Goal: Task Accomplishment & Management: Use online tool/utility

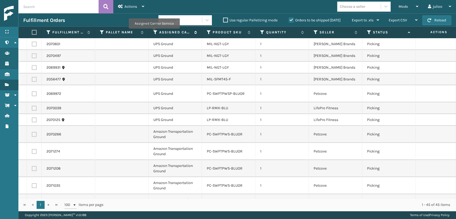
click at [154, 32] on icon at bounding box center [155, 32] width 4 height 5
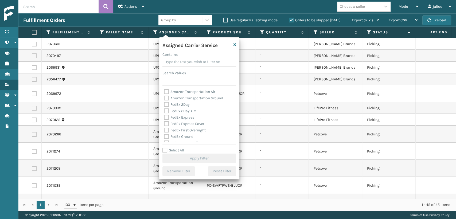
click at [167, 92] on label "Amazon Transportation Air" at bounding box center [189, 92] width 51 height 5
click at [164, 92] on input "Amazon Transportation Air" at bounding box center [164, 90] width 0 height 3
checkbox input "true"
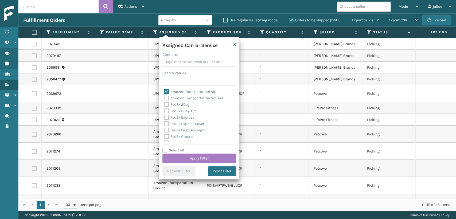
click at [165, 98] on label "Amazon Transportation Ground" at bounding box center [193, 98] width 59 height 5
click at [164, 98] on input "Amazon Transportation Ground" at bounding box center [164, 96] width 0 height 3
checkbox input "true"
click at [193, 160] on button "Apply Filter" at bounding box center [199, 159] width 74 height 10
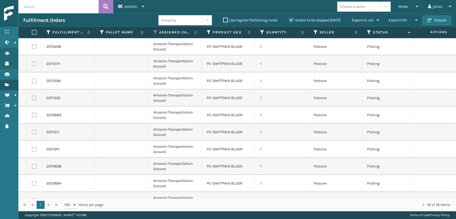
click at [32, 32] on label at bounding box center [33, 32] width 3 height 5
click at [32, 32] on input "checkbox" at bounding box center [32, 32] width 0 height 3
checkbox input "true"
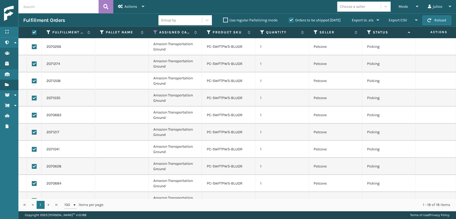
checkbox input "true"
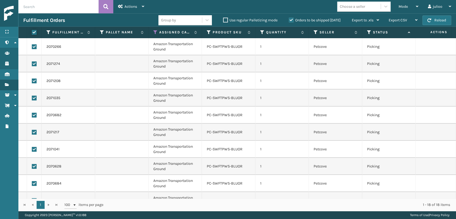
checkbox input "true"
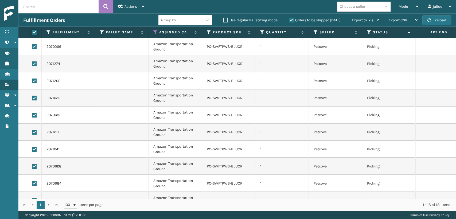
checkbox input "true"
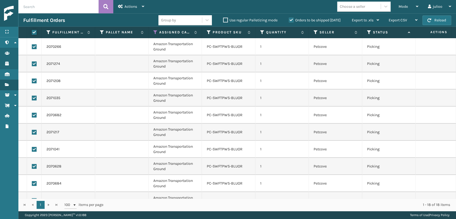
checkbox input "true"
click at [154, 32] on icon at bounding box center [155, 32] width 4 height 5
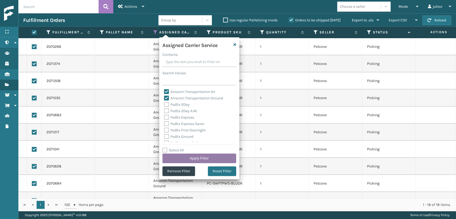
click at [176, 159] on button "Apply Filter" at bounding box center [199, 159] width 74 height 10
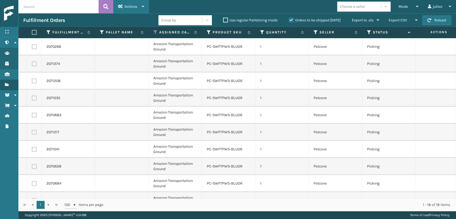
click at [135, 9] on div "Actions" at bounding box center [131, 6] width 26 height 13
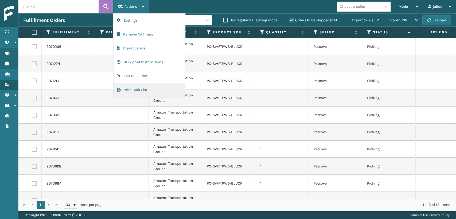
click at [139, 91] on button "Print Bulk List" at bounding box center [150, 90] width 72 height 14
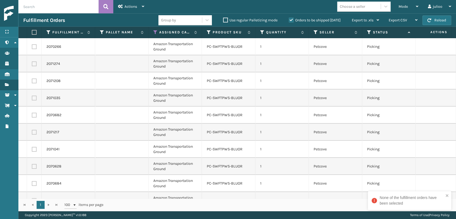
click at [34, 32] on label at bounding box center [33, 32] width 3 height 5
click at [32, 32] on input "checkbox" at bounding box center [32, 32] width 0 height 3
checkbox input "true"
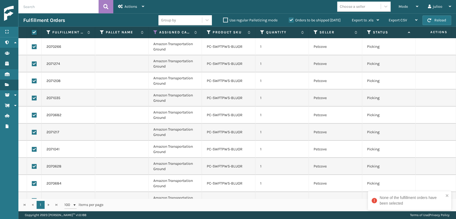
checkbox input "true"
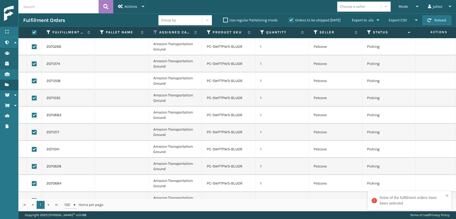
checkbox input "true"
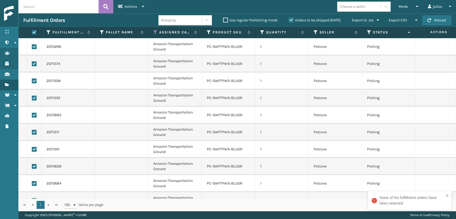
checkbox input "true"
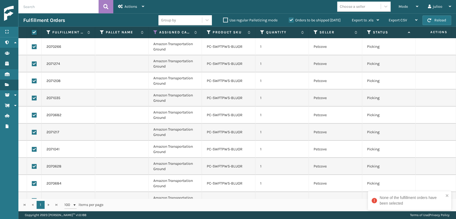
checkbox input "true"
click at [130, 12] on div "Actions" at bounding box center [131, 6] width 26 height 13
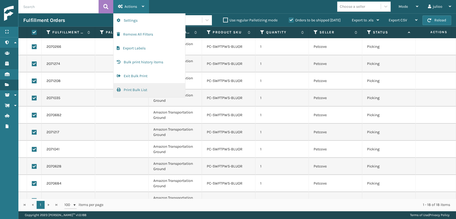
click at [127, 90] on button "Print Bulk List" at bounding box center [150, 90] width 72 height 14
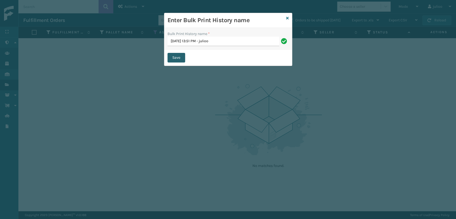
click at [173, 58] on button "Save" at bounding box center [177, 58] width 18 height 10
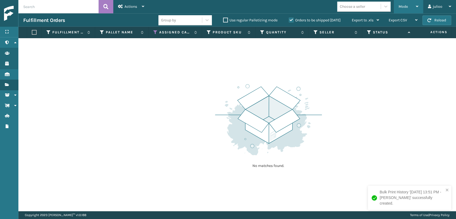
click at [399, 5] on span "Mode" at bounding box center [403, 6] width 9 height 5
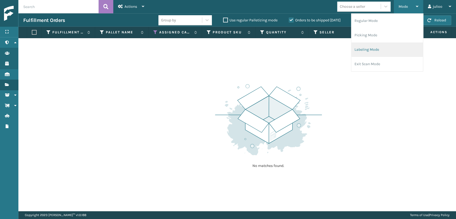
click at [366, 47] on li "Labeling Mode" at bounding box center [387, 49] width 72 height 14
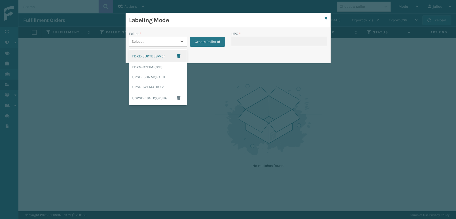
click at [141, 41] on div "Select..." at bounding box center [138, 42] width 13 height 6
click at [147, 69] on div "FDXG-DZFP4ICKI3" at bounding box center [158, 67] width 58 height 10
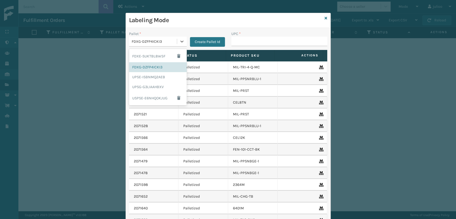
click at [173, 41] on div "FDXG-DZFP4ICKI3" at bounding box center [155, 42] width 46 height 6
click at [139, 85] on div "UPSG-G3LIAAHBXV" at bounding box center [158, 87] width 58 height 10
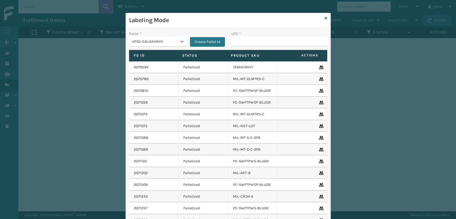
type input "840985125622"
drag, startPoint x: 161, startPoint y: 40, endPoint x: 201, endPoint y: 65, distance: 46.9
click at [159, 48] on div "Pallet * option UPSG-G3LIAAHBXV, selected. 0 results available. Select is focus…" at bounding box center [177, 40] width 102 height 19
click at [239, 43] on input "UPC *" at bounding box center [279, 42] width 96 height 10
type input "84098512562"
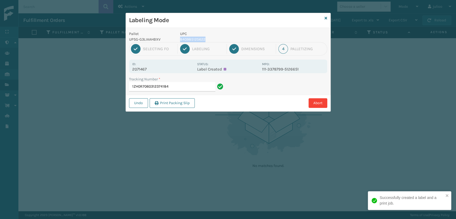
drag, startPoint x: 208, startPoint y: 37, endPoint x: 177, endPoint y: 37, distance: 30.5
click at [177, 37] on div "UPC 840985125622" at bounding box center [219, 36] width 85 height 11
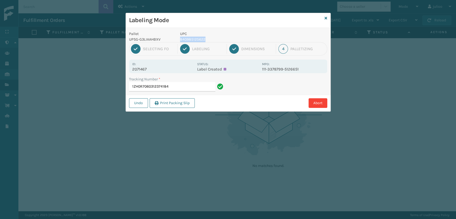
copy p "840985125622"
click at [183, 85] on input "1ZH0R7060312374184" at bounding box center [172, 87] width 86 height 10
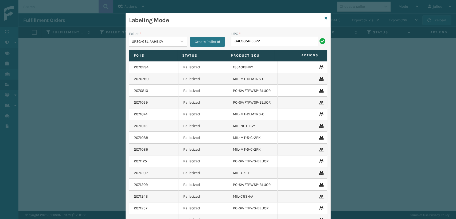
type input "840985125622"
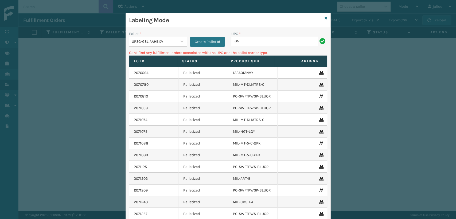
type input "8"
click at [149, 43] on div "UPSG-G3LIAAHBXV" at bounding box center [155, 42] width 46 height 6
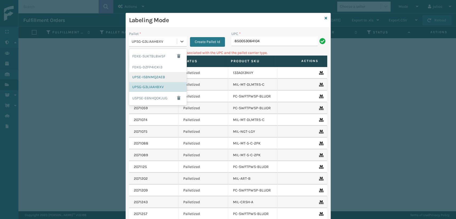
click at [137, 80] on div "UPSE-ISBNMQ2AEB" at bounding box center [158, 77] width 58 height 10
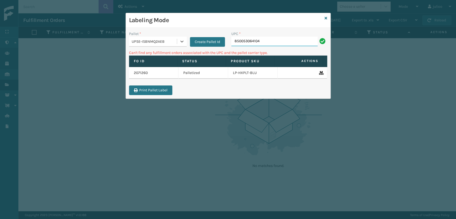
click at [264, 41] on input "850053064104" at bounding box center [274, 42] width 86 height 10
type input "850053064104."
type input "850053064104"
type input "8"
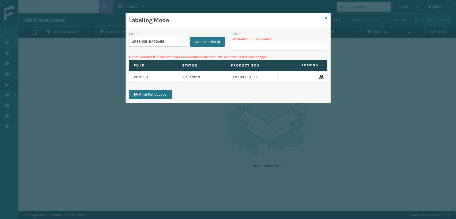
click at [327, 18] on icon at bounding box center [326, 18] width 3 height 4
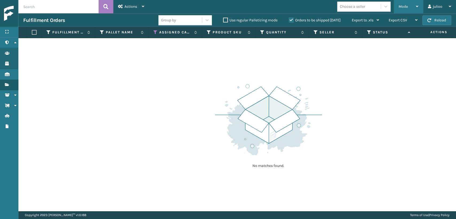
click at [413, 6] on div "Mode" at bounding box center [409, 6] width 20 height 13
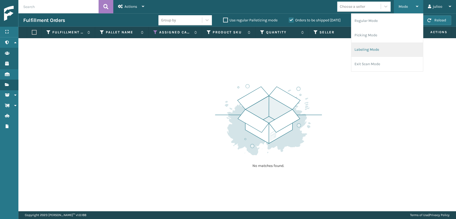
click at [362, 49] on li "Labeling Mode" at bounding box center [387, 49] width 72 height 14
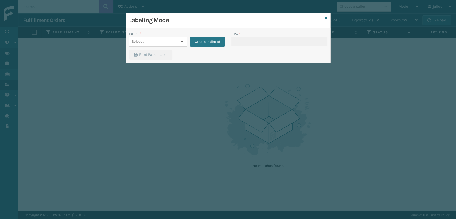
click at [143, 38] on div "Select..." at bounding box center [153, 41] width 48 height 9
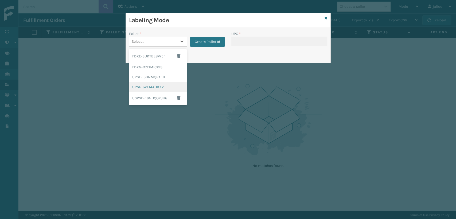
click at [141, 85] on div "UPSG-G3LIAAHBXV" at bounding box center [158, 87] width 58 height 10
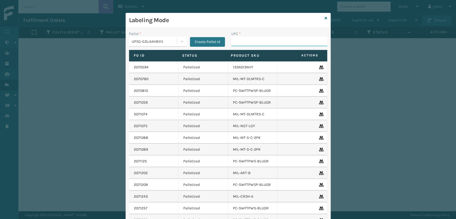
click at [240, 40] on input "UPC *" at bounding box center [279, 42] width 96 height 10
click at [325, 18] on icon at bounding box center [326, 18] width 3 height 4
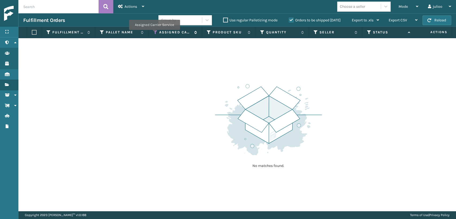
click at [154, 33] on icon at bounding box center [155, 32] width 4 height 5
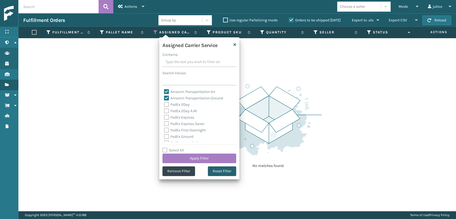
drag, startPoint x: 230, startPoint y: 173, endPoint x: 226, endPoint y: 172, distance: 4.5
click at [227, 172] on button "Reset Filter" at bounding box center [222, 171] width 28 height 10
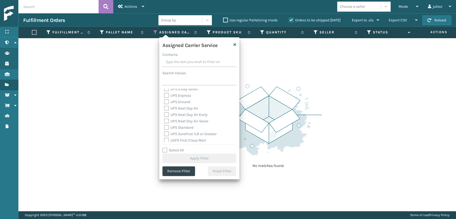
scroll to position [119, 0]
click at [167, 94] on label "UPS Express" at bounding box center [177, 95] width 27 height 5
click at [164, 94] on input "UPS Express" at bounding box center [164, 93] width 0 height 3
checkbox input "true"
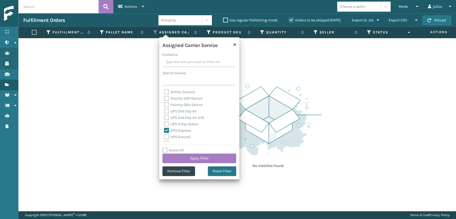
scroll to position [89, 0]
click at [166, 104] on label "UPS 2nd Day Air" at bounding box center [180, 105] width 33 height 5
click at [164, 104] on input "UPS 2nd Day Air" at bounding box center [164, 103] width 0 height 3
checkbox input "true"
click at [166, 110] on label "UPS 2nd Day Air A.M." at bounding box center [184, 112] width 41 height 5
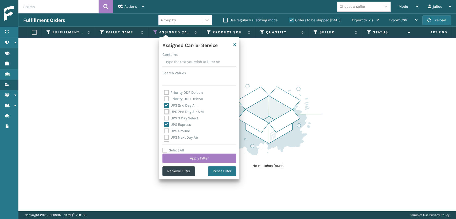
click at [164, 109] on input "UPS 2nd Day Air A.M." at bounding box center [164, 110] width 0 height 3
checkbox input "true"
click at [166, 117] on label "UPS 3 Day Select" at bounding box center [181, 118] width 34 height 5
click at [164, 117] on input "UPS 3 Day Select" at bounding box center [164, 116] width 0 height 3
checkbox input "true"
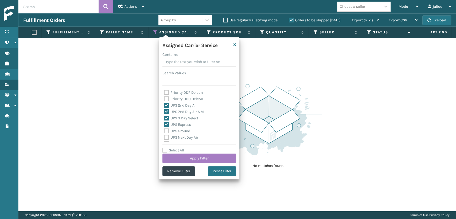
click at [169, 131] on label "UPS Ground" at bounding box center [177, 131] width 26 height 5
click at [164, 131] on input "UPS Ground" at bounding box center [164, 129] width 0 height 3
checkbox input "true"
click at [167, 137] on label "UPS Next Day Air" at bounding box center [181, 137] width 34 height 5
click at [164, 137] on input "UPS Next Day Air" at bounding box center [164, 135] width 0 height 3
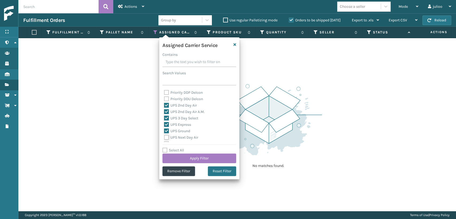
checkbox input "true"
click at [166, 131] on label "UPS SurePost 1LB or Greater" at bounding box center [190, 133] width 53 height 5
click at [164, 131] on input "UPS SurePost 1LB or Greater" at bounding box center [164, 131] width 0 height 3
checkbox input "true"
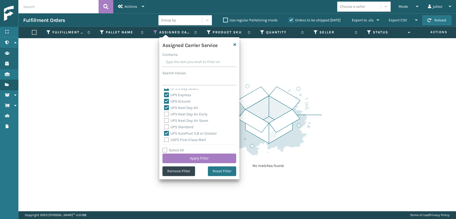
click at [166, 126] on label "UPS Standard" at bounding box center [178, 127] width 29 height 5
click at [164, 126] on input "UPS Standard" at bounding box center [164, 125] width 0 height 3
checkbox input "true"
click at [166, 119] on label "UPS Next Day Air Saver" at bounding box center [186, 120] width 44 height 5
click at [164, 119] on input "UPS Next Day Air Saver" at bounding box center [164, 119] width 0 height 3
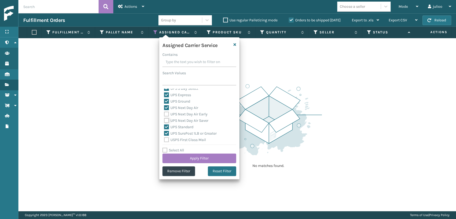
checkbox input "true"
click at [166, 114] on label "UPS Next Day Air Early" at bounding box center [186, 114] width 44 height 5
click at [164, 114] on input "UPS Next Day Air Early" at bounding box center [164, 112] width 0 height 3
checkbox input "true"
click at [178, 156] on button "Apply Filter" at bounding box center [199, 159] width 74 height 10
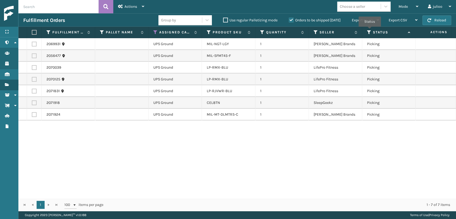
click at [370, 30] on icon at bounding box center [369, 32] width 4 height 5
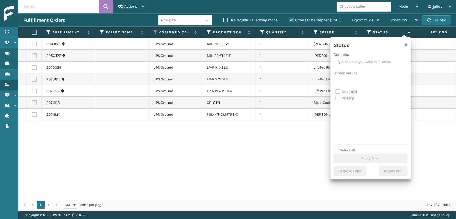
drag, startPoint x: 337, startPoint y: 95, endPoint x: 338, endPoint y: 103, distance: 7.5
click at [337, 95] on div "Picking" at bounding box center [370, 98] width 71 height 6
drag, startPoint x: 338, startPoint y: 100, endPoint x: 338, endPoint y: 95, distance: 4.8
click at [338, 99] on label "Picking" at bounding box center [344, 98] width 19 height 5
click at [338, 98] on label "Picking" at bounding box center [344, 98] width 19 height 5
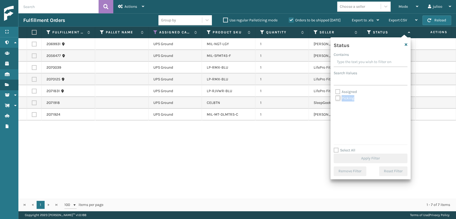
click at [336, 98] on input "Picking" at bounding box center [335, 96] width 0 height 3
checkbox input "true"
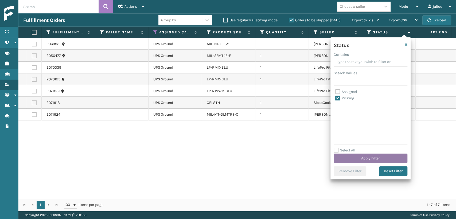
click at [365, 158] on button "Apply Filter" at bounding box center [371, 159] width 74 height 10
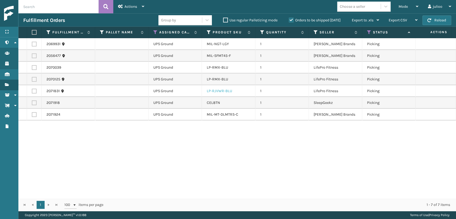
click at [227, 92] on link "LP-RJVWR-BLU" at bounding box center [219, 91] width 25 height 5
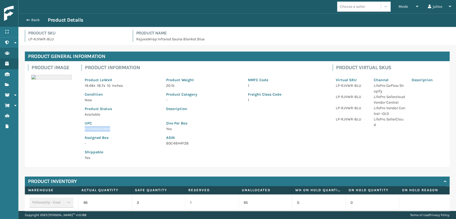
drag, startPoint x: 115, startPoint y: 127, endPoint x: 73, endPoint y: 131, distance: 41.6
click at [73, 131] on div "Product Image Product Information Product LxWxH 19.48 x 18.7 x 10 Inches Produc…" at bounding box center [237, 114] width 425 height 106
copy p "810090932989"
click at [24, 18] on button "Back" at bounding box center [35, 20] width 25 height 5
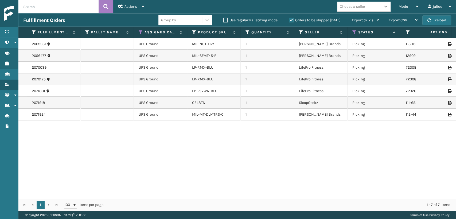
drag, startPoint x: 396, startPoint y: 5, endPoint x: 389, endPoint y: 8, distance: 7.5
click at [395, 5] on div "Mode Regular Mode Picking Mode Labeling Mode Exit Scan Mode" at bounding box center [408, 6] width 29 height 13
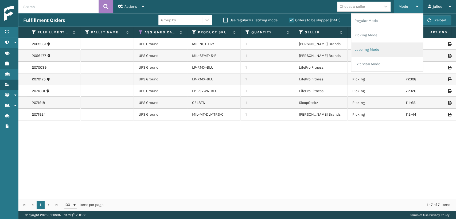
click at [359, 52] on li "Labeling Mode" at bounding box center [387, 49] width 72 height 14
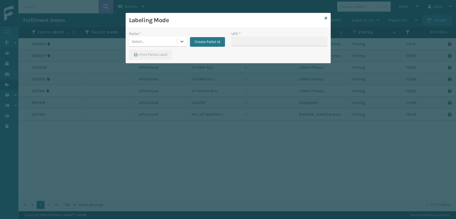
click at [150, 41] on div "Select..." at bounding box center [153, 41] width 48 height 9
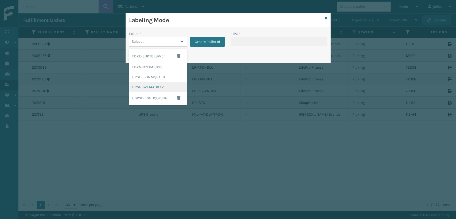
click at [144, 87] on div "UPSG-G3LIAAHBXV" at bounding box center [158, 87] width 58 height 10
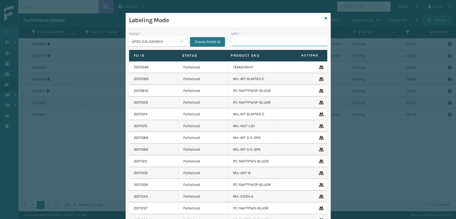
click at [238, 44] on input "UPC *" at bounding box center [279, 42] width 96 height 10
paste input "810090932989"
type input "810090932989"
click at [325, 17] on icon at bounding box center [326, 18] width 3 height 4
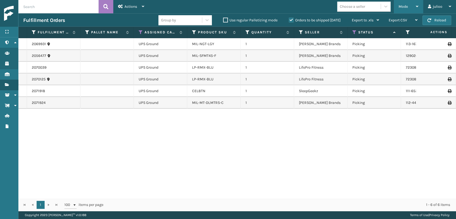
click at [412, 7] on div "Mode" at bounding box center [409, 6] width 20 height 13
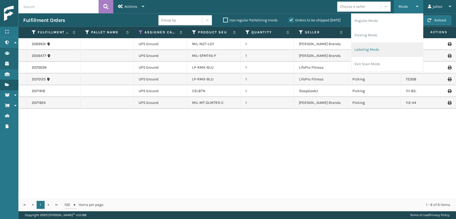
click at [378, 53] on li "Labeling Mode" at bounding box center [387, 49] width 72 height 14
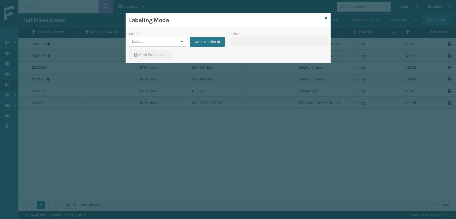
click at [165, 45] on div "Select..." at bounding box center [153, 41] width 48 height 9
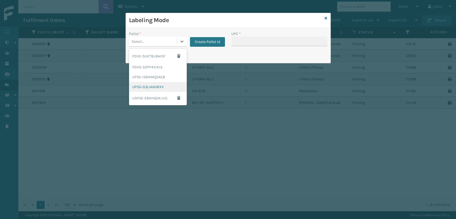
click at [154, 84] on div "UPSG-G3LIAAHBXV" at bounding box center [158, 87] width 58 height 10
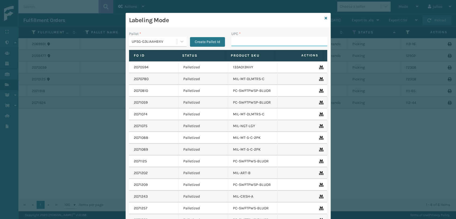
click at [255, 44] on input "UPC *" at bounding box center [279, 42] width 96 height 10
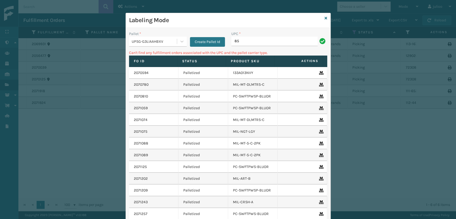
type input "8"
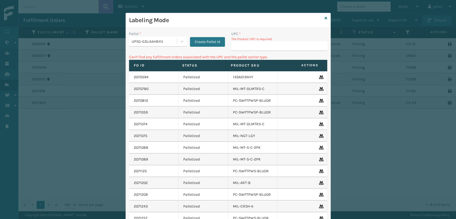
click at [320, 17] on div "Labeling Mode" at bounding box center [228, 20] width 205 height 15
click at [179, 42] on icon at bounding box center [181, 41] width 5 height 5
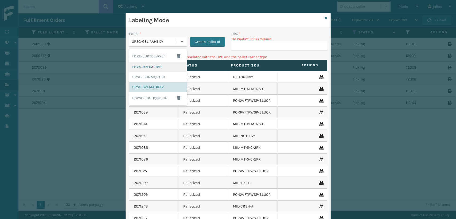
click at [158, 68] on div "FDXG-DZFP4ICKI3" at bounding box center [158, 67] width 58 height 10
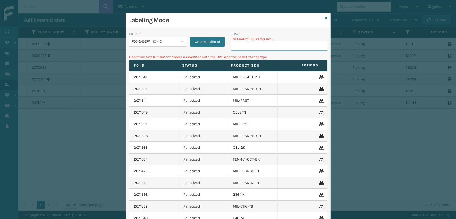
click at [237, 45] on input "UPC *" at bounding box center [279, 46] width 96 height 10
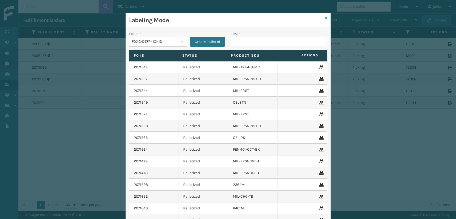
click at [325, 17] on icon at bounding box center [326, 18] width 3 height 4
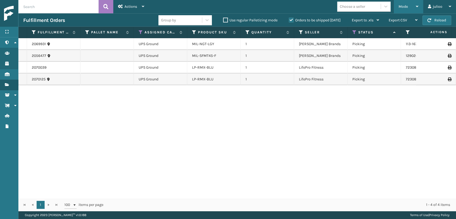
click at [408, 7] on div "Mode" at bounding box center [409, 6] width 20 height 13
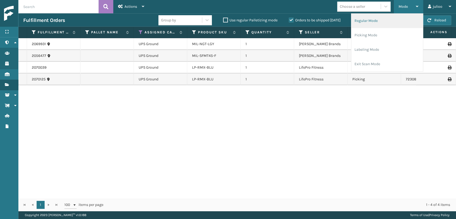
click at [383, 22] on li "Regular Mode" at bounding box center [387, 21] width 72 height 14
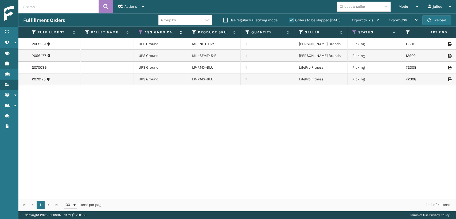
click at [142, 31] on icon at bounding box center [141, 32] width 4 height 5
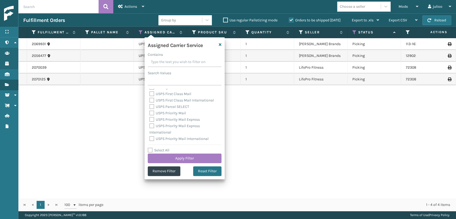
click at [153, 150] on label "Select All" at bounding box center [159, 150] width 22 height 5
click at [153, 148] on input "Select All" at bounding box center [188, 147] width 80 height 1
checkbox input "true"
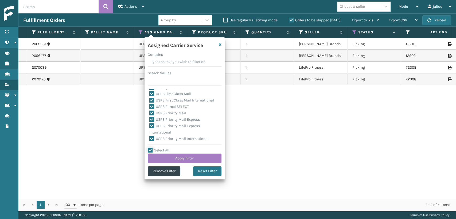
checkbox input "true"
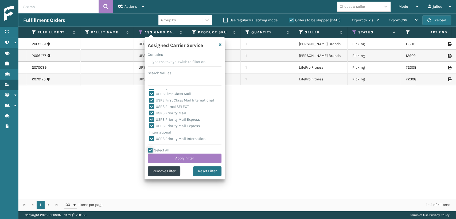
checkbox input "true"
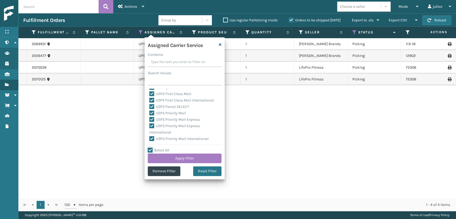
checkbox input "true"
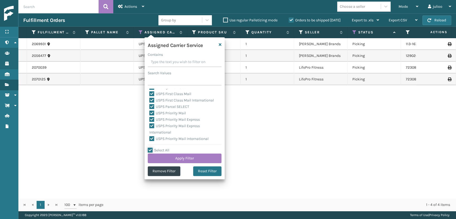
checkbox input "true"
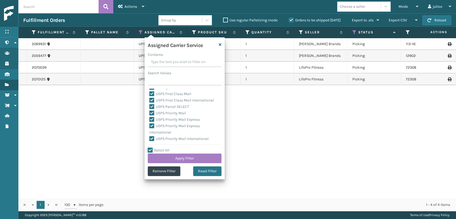
checkbox input "true"
click at [152, 128] on label "LTL" at bounding box center [155, 128] width 12 height 5
click at [150, 128] on input "LTL" at bounding box center [149, 126] width 0 height 3
checkbox input "false"
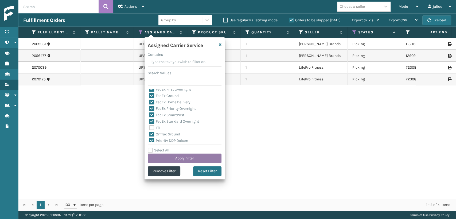
click at [190, 156] on button "Apply Filter" at bounding box center [185, 159] width 74 height 10
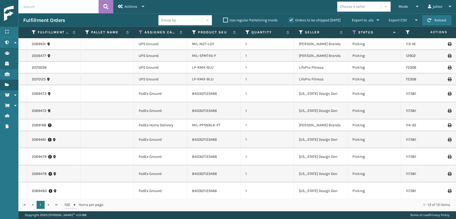
drag, startPoint x: 227, startPoint y: 192, endPoint x: 242, endPoint y: 193, distance: 15.8
click at [242, 193] on div "2069931 UPS Ground MIL-NGT-LGY 1 [PERSON_NAME] Brands Picking 113-1670023-22378…" at bounding box center [237, 118] width 438 height 160
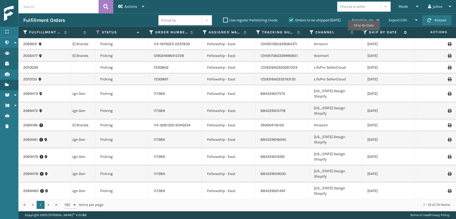
click at [364, 34] on icon at bounding box center [365, 32] width 4 height 5
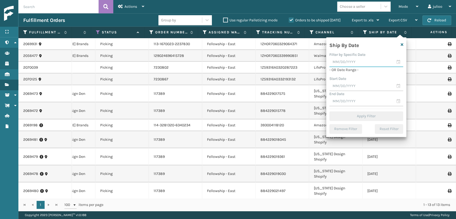
click at [396, 62] on input "text" at bounding box center [366, 62] width 74 height 10
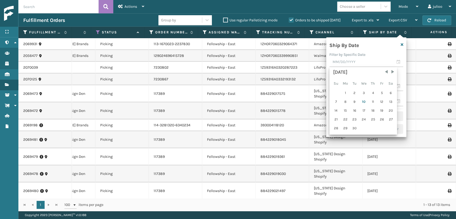
drag, startPoint x: 365, startPoint y: 103, endPoint x: 369, endPoint y: 102, distance: 3.9
click at [365, 103] on div "10" at bounding box center [363, 102] width 9 height 8
type input "[DATE]"
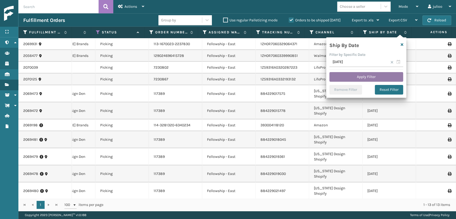
click at [375, 75] on button "Apply Filter" at bounding box center [366, 77] width 74 height 10
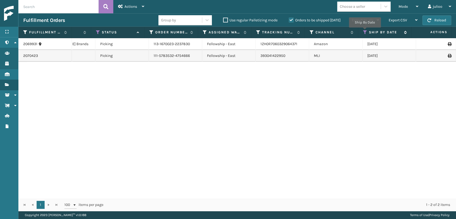
click at [365, 31] on icon at bounding box center [365, 32] width 4 height 5
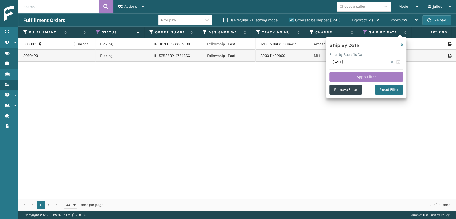
click at [392, 63] on span at bounding box center [391, 62] width 3 height 3
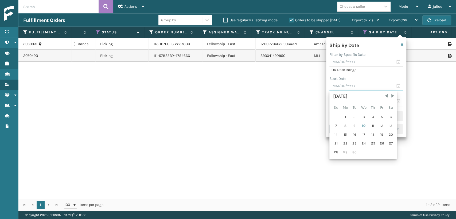
click at [399, 88] on input "text" at bounding box center [366, 86] width 74 height 10
click at [356, 125] on div "9" at bounding box center [355, 126] width 8 height 8
type input "[DATE]"
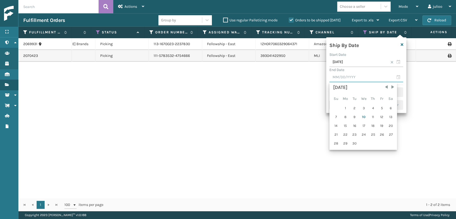
click at [399, 78] on input "text" at bounding box center [366, 78] width 74 height 10
click at [367, 117] on div "10" at bounding box center [363, 117] width 9 height 8
type input "[DATE]"
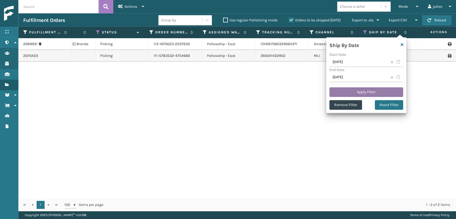
click at [374, 92] on button "Apply Filter" at bounding box center [366, 92] width 74 height 10
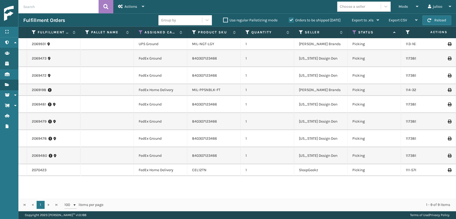
drag, startPoint x: 330, startPoint y: 43, endPoint x: 309, endPoint y: 45, distance: 20.4
click at [329, 43] on td "[PERSON_NAME] Brands" at bounding box center [320, 44] width 53 height 12
click at [219, 45] on div "MIL-NGT-LGY" at bounding box center [214, 43] width 44 height 5
click at [223, 87] on div "MIL-PPSNBLK-FT" at bounding box center [214, 89] width 44 height 5
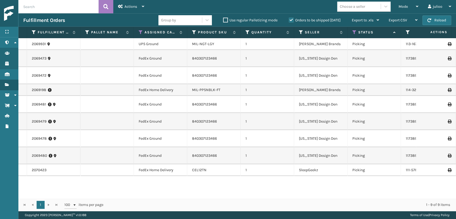
click at [211, 168] on div "CEL12TN" at bounding box center [214, 170] width 44 height 5
click at [223, 44] on div "MIL-NGT-LGY" at bounding box center [214, 43] width 44 height 5
click at [216, 168] on div "CEL12TN" at bounding box center [214, 170] width 44 height 5
click at [224, 46] on div "MIL-NGT-LGY" at bounding box center [214, 43] width 44 height 5
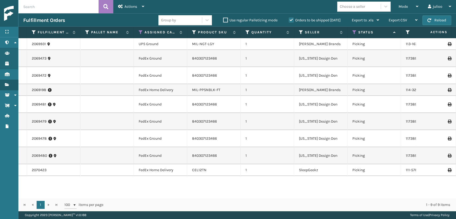
click at [223, 46] on div "MIL-NGT-LGY" at bounding box center [214, 43] width 44 height 5
drag, startPoint x: 216, startPoint y: 45, endPoint x: 190, endPoint y: 44, distance: 25.4
click at [186, 46] on tr "2069931 UPS Ground MIL-NGT-LGY 1 [PERSON_NAME] Brands Picking 113-1670023-22378…" at bounding box center [363, 44] width 690 height 12
copy tr "MIL-NGT-LGY"
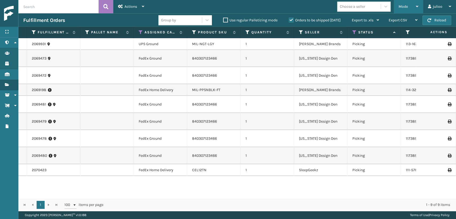
drag, startPoint x: 405, startPoint y: 11, endPoint x: 404, endPoint y: 31, distance: 20.0
click at [405, 10] on div "Mode" at bounding box center [409, 6] width 20 height 13
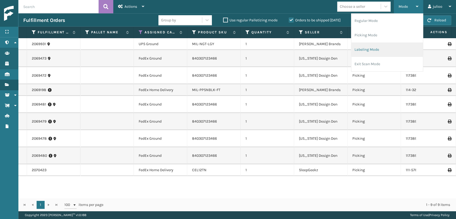
click at [386, 47] on li "Labeling Mode" at bounding box center [387, 49] width 72 height 14
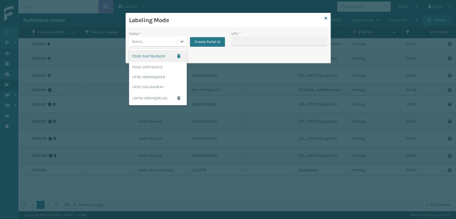
click at [163, 45] on div "Select..." at bounding box center [153, 41] width 48 height 9
click at [154, 67] on div "FDXG-DZFP4ICKI3" at bounding box center [158, 67] width 58 height 10
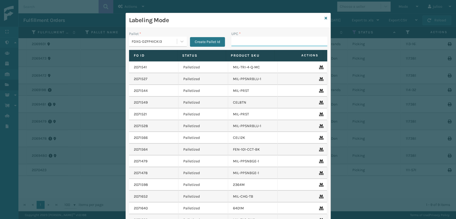
click at [253, 41] on input "UPC *" at bounding box center [279, 42] width 96 height 10
click at [179, 39] on div at bounding box center [182, 42] width 10 height 10
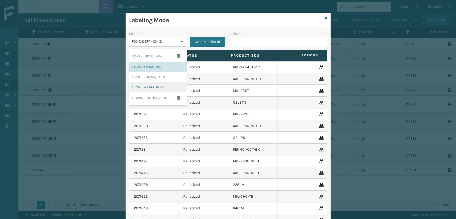
click at [161, 86] on div "UPSG-G3LIAAHBXV" at bounding box center [158, 87] width 58 height 10
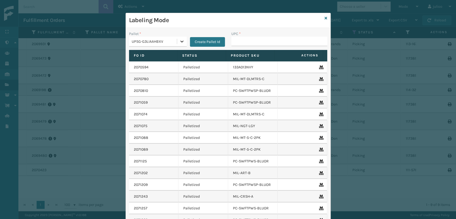
click at [181, 42] on icon at bounding box center [181, 41] width 5 height 5
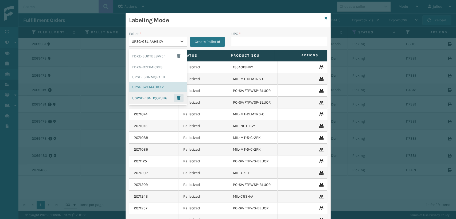
click at [177, 97] on span "button" at bounding box center [178, 98] width 3 height 4
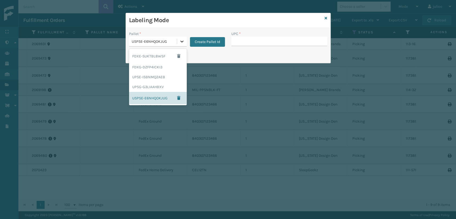
click at [182, 41] on icon at bounding box center [181, 41] width 5 height 5
click at [177, 99] on span "button" at bounding box center [178, 98] width 3 height 4
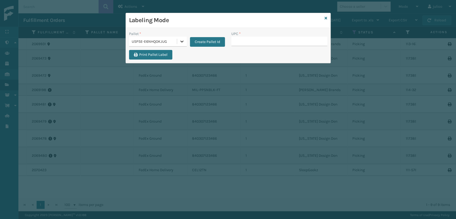
click at [183, 43] on icon at bounding box center [181, 41] width 5 height 5
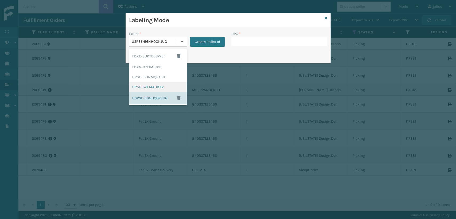
click at [161, 88] on div "UPSG-G3LIAAHBXV" at bounding box center [158, 87] width 58 height 10
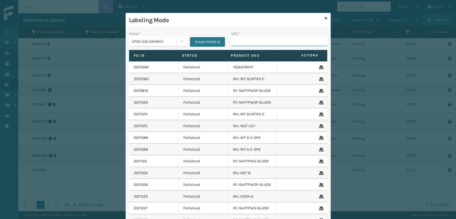
click at [255, 39] on input "UPC *" at bounding box center [279, 42] width 96 height 10
click at [277, 42] on input "UPC *" at bounding box center [279, 42] width 96 height 10
click at [325, 18] on icon at bounding box center [326, 18] width 3 height 4
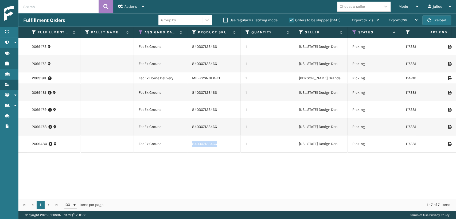
drag, startPoint x: 222, startPoint y: 114, endPoint x: 172, endPoint y: 116, distance: 50.2
click at [168, 135] on tr "2069480 FedEx Ground 840307123466 1 [US_STATE] Design Den Picking 117389 Fellow…" at bounding box center [363, 143] width 690 height 17
copy tr "840307123466"
click at [285, 147] on div "2069473 FedEx Ground 840307123466 1 [US_STATE] Design Den Picking 117389 Fellow…" at bounding box center [237, 118] width 438 height 160
click at [293, 20] on label "Orders to be shipped [DATE]" at bounding box center [315, 20] width 52 height 5
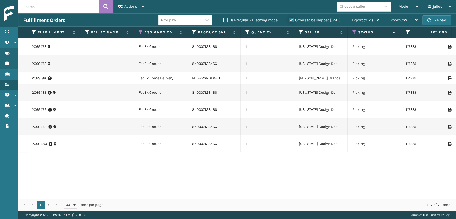
click at [289, 20] on input "Orders to be shipped [DATE]" at bounding box center [289, 18] width 0 height 3
click at [291, 18] on label "Orders to be shipped [DATE]" at bounding box center [315, 20] width 52 height 5
click at [289, 18] on input "Orders to be shipped [DATE]" at bounding box center [289, 18] width 0 height 3
click at [139, 33] on icon at bounding box center [141, 32] width 4 height 5
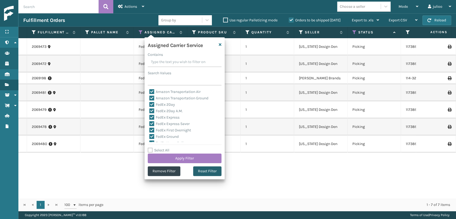
click at [199, 169] on button "Reset Filter" at bounding box center [207, 171] width 28 height 10
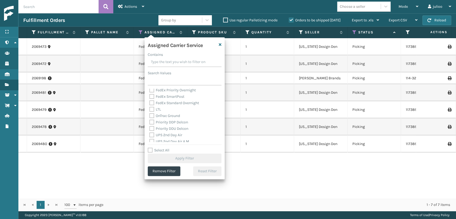
scroll to position [89, 0]
click at [153, 118] on label "UPS 3 Day Select" at bounding box center [166, 118] width 34 height 5
click at [150, 118] on input "UPS 3 Day Select" at bounding box center [149, 116] width 0 height 3
checkbox input "true"
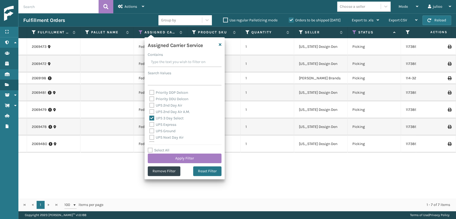
click at [151, 110] on label "UPS 2nd Day Air A.M." at bounding box center [169, 112] width 41 height 5
click at [150, 110] on input "UPS 2nd Day Air A.M." at bounding box center [149, 110] width 0 height 3
checkbox input "true"
click at [151, 103] on label "UPS 2nd Day Air" at bounding box center [165, 105] width 33 height 5
click at [150, 103] on input "UPS 2nd Day Air" at bounding box center [149, 103] width 0 height 3
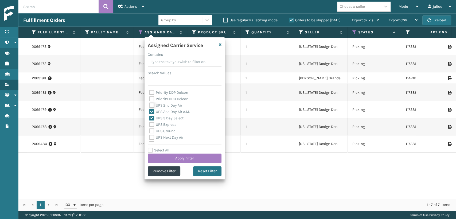
checkbox input "true"
click at [151, 127] on div "UPS Express" at bounding box center [184, 125] width 71 height 6
drag, startPoint x: 151, startPoint y: 123, endPoint x: 151, endPoint y: 129, distance: 6.2
click at [152, 125] on label "UPS Express" at bounding box center [162, 124] width 27 height 5
click at [150, 125] on input "UPS Express" at bounding box center [149, 123] width 0 height 3
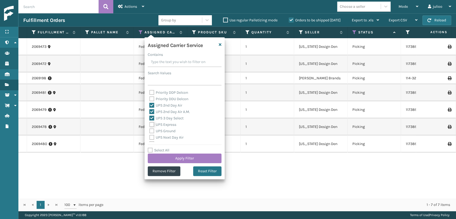
checkbox input "true"
click at [150, 132] on label "UPS Ground" at bounding box center [162, 131] width 26 height 5
click at [150, 131] on input "UPS Ground" at bounding box center [149, 129] width 0 height 3
checkbox input "true"
click at [153, 138] on label "UPS Next Day Air" at bounding box center [166, 137] width 34 height 5
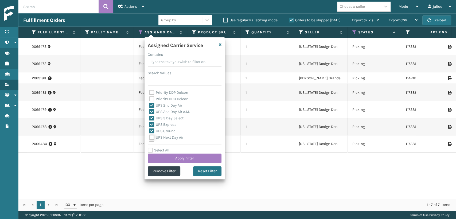
click at [150, 138] on input "UPS Next Day Air" at bounding box center [149, 135] width 0 height 3
checkbox input "true"
click at [151, 115] on label "UPS Next Day Air Early" at bounding box center [171, 114] width 44 height 5
click at [150, 115] on input "UPS Next Day Air Early" at bounding box center [149, 112] width 0 height 3
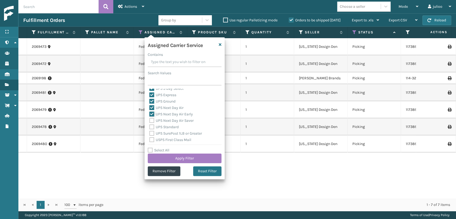
checkbox input "true"
click at [151, 120] on label "UPS Next Day Air Saver" at bounding box center [171, 120] width 44 height 5
click at [150, 120] on input "UPS Next Day Air Saver" at bounding box center [149, 119] width 0 height 3
checkbox input "true"
click at [151, 126] on label "UPS Standard" at bounding box center [163, 127] width 29 height 5
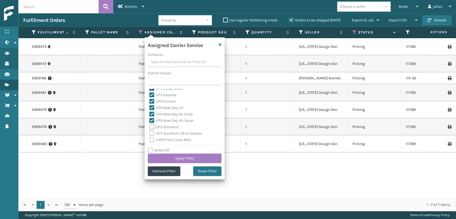
click at [150, 126] on input "UPS Standard" at bounding box center [149, 125] width 0 height 3
checkbox input "true"
click at [151, 133] on label "UPS SurePost 1LB or Greater" at bounding box center [175, 133] width 53 height 5
click at [150, 133] on input "UPS SurePost 1LB or Greater" at bounding box center [149, 131] width 0 height 3
checkbox input "true"
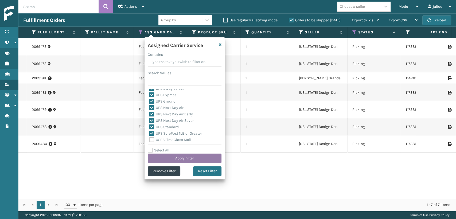
click at [166, 158] on button "Apply Filter" at bounding box center [185, 159] width 74 height 10
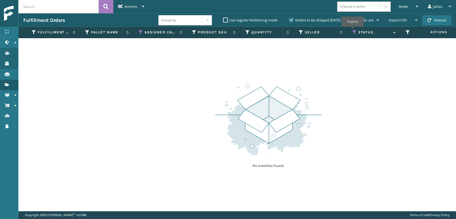
click at [353, 30] on icon at bounding box center [354, 32] width 4 height 5
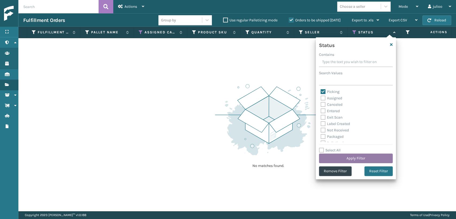
click at [356, 158] on button "Apply Filter" at bounding box center [356, 159] width 74 height 10
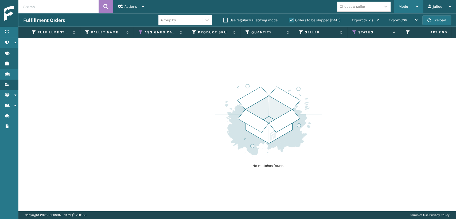
click at [414, 7] on div "Mode" at bounding box center [409, 6] width 20 height 13
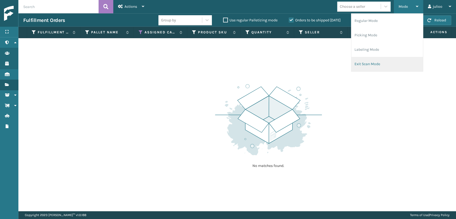
click at [369, 61] on li "Exit Scan Mode" at bounding box center [387, 64] width 72 height 14
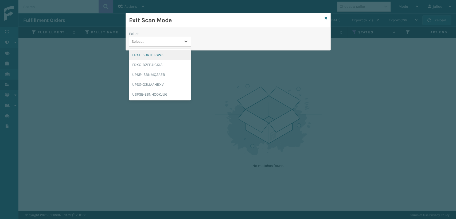
click at [168, 40] on div "Select..." at bounding box center [155, 41] width 52 height 9
click at [177, 63] on div "FDXG-DZFP4ICKI3" at bounding box center [160, 65] width 62 height 10
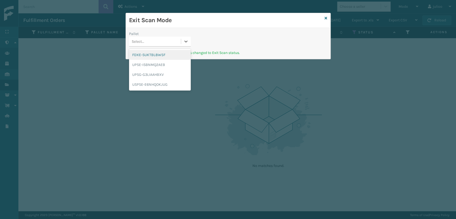
click at [171, 43] on div "Select..." at bounding box center [155, 41] width 52 height 9
click at [158, 69] on div "UPSE-ISBNMQ2AEB" at bounding box center [160, 65] width 62 height 10
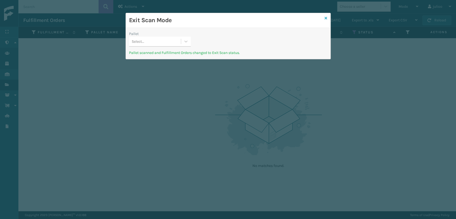
click at [325, 18] on icon at bounding box center [326, 18] width 3 height 4
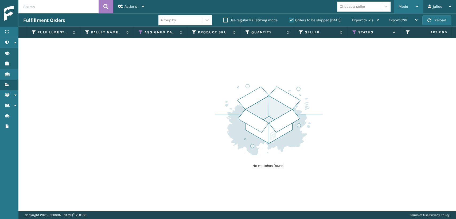
drag, startPoint x: 397, startPoint y: 6, endPoint x: 261, endPoint y: 57, distance: 145.7
click at [398, 6] on div "Mode Regular Mode Picking Mode Labeling Mode Exit Scan Mode" at bounding box center [408, 6] width 29 height 13
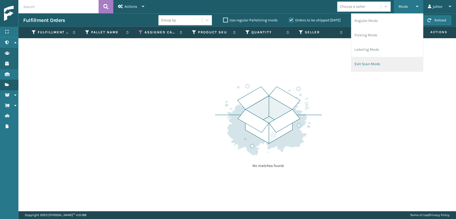
click at [363, 62] on li "Exit Scan Mode" at bounding box center [387, 64] width 72 height 14
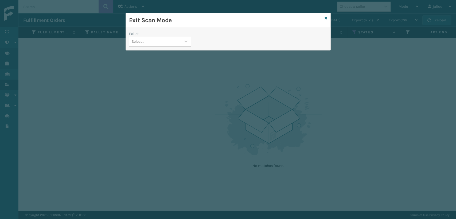
click at [154, 41] on div "Select..." at bounding box center [155, 41] width 52 height 9
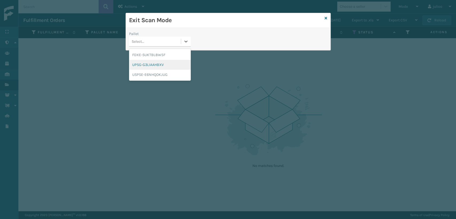
click at [147, 67] on div "UPSG-G3LIAAHBXV" at bounding box center [160, 65] width 62 height 10
